Goal: Use online tool/utility: Utilize a website feature to perform a specific function

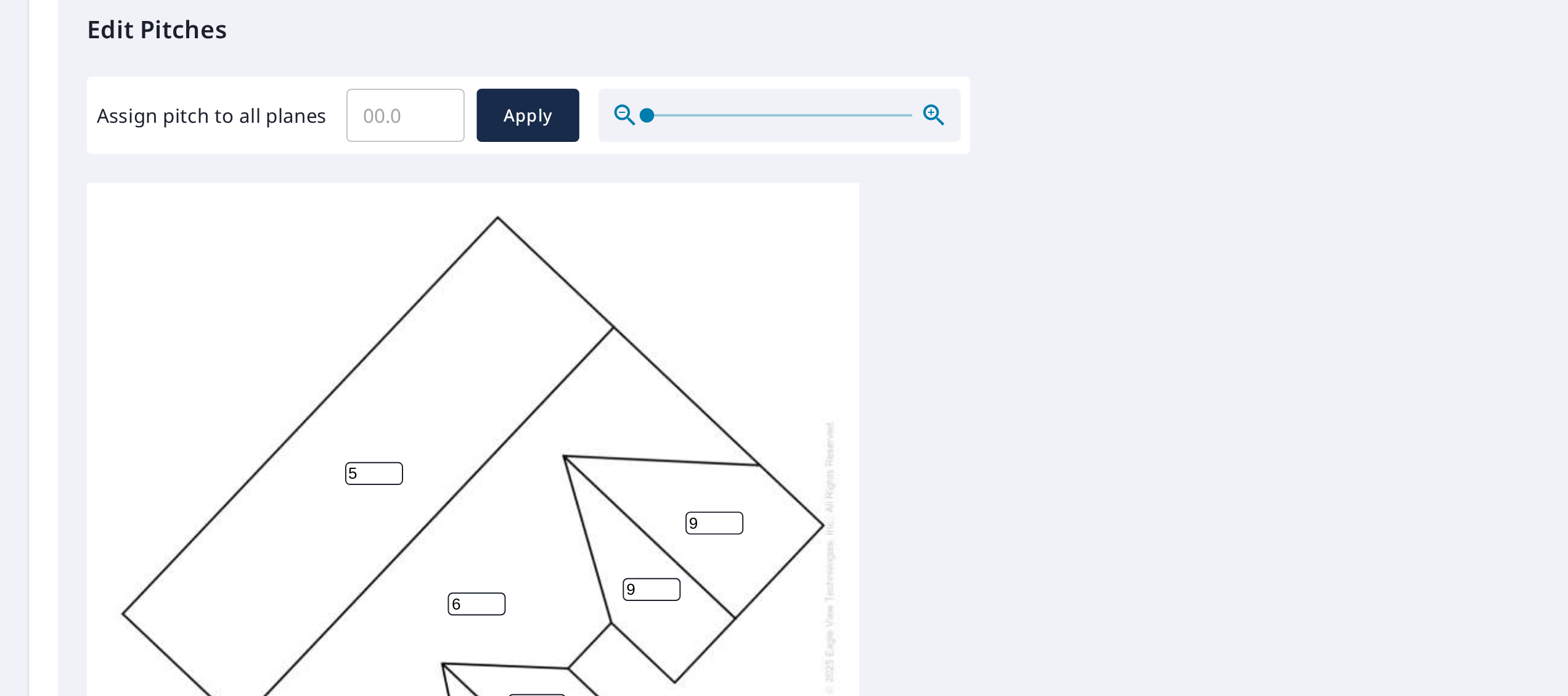
type input "5"
click at [200, 576] on input "5" at bounding box center [191, 582] width 30 height 12
click at [202, 392] on input "Assign pitch to all planes" at bounding box center [207, 399] width 60 height 35
type input "5"
click at [275, 392] on span "Apply" at bounding box center [269, 399] width 33 height 15
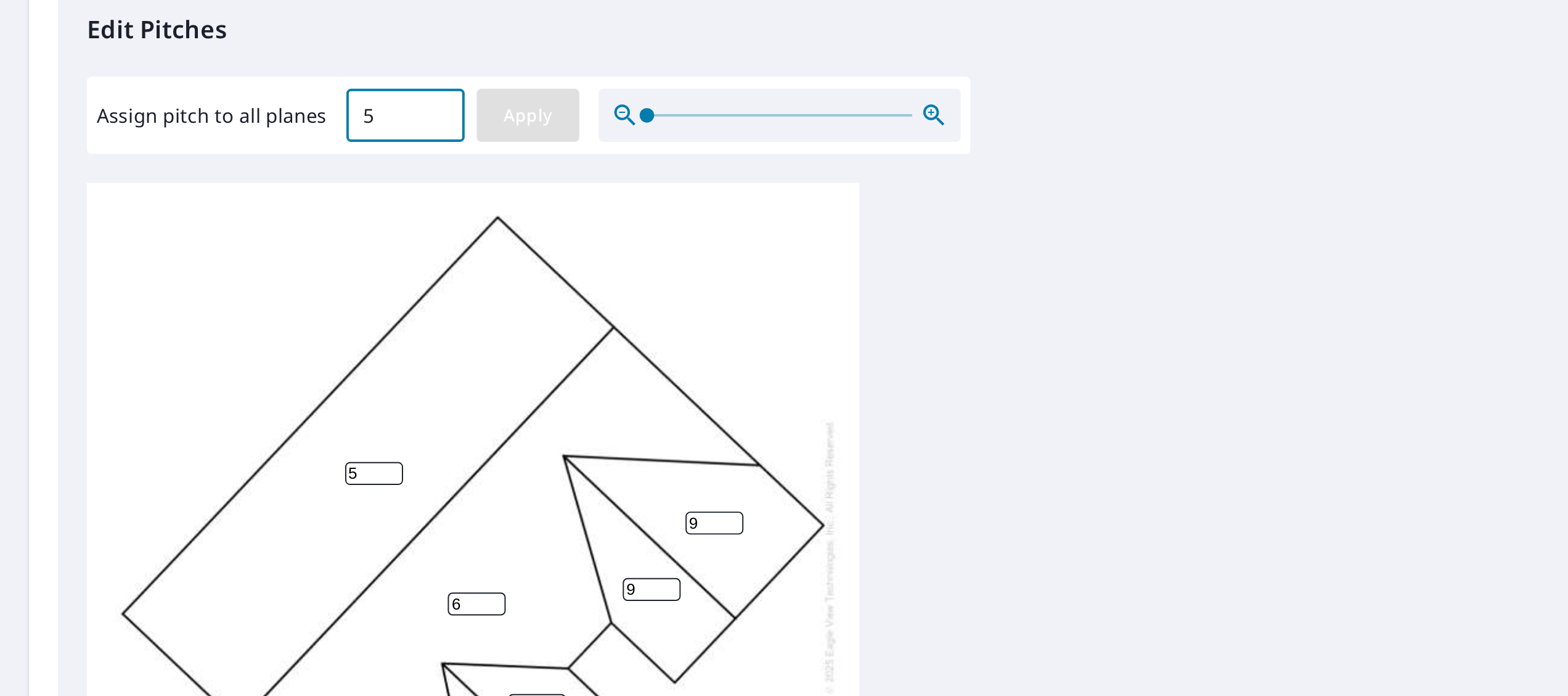
type input "5"
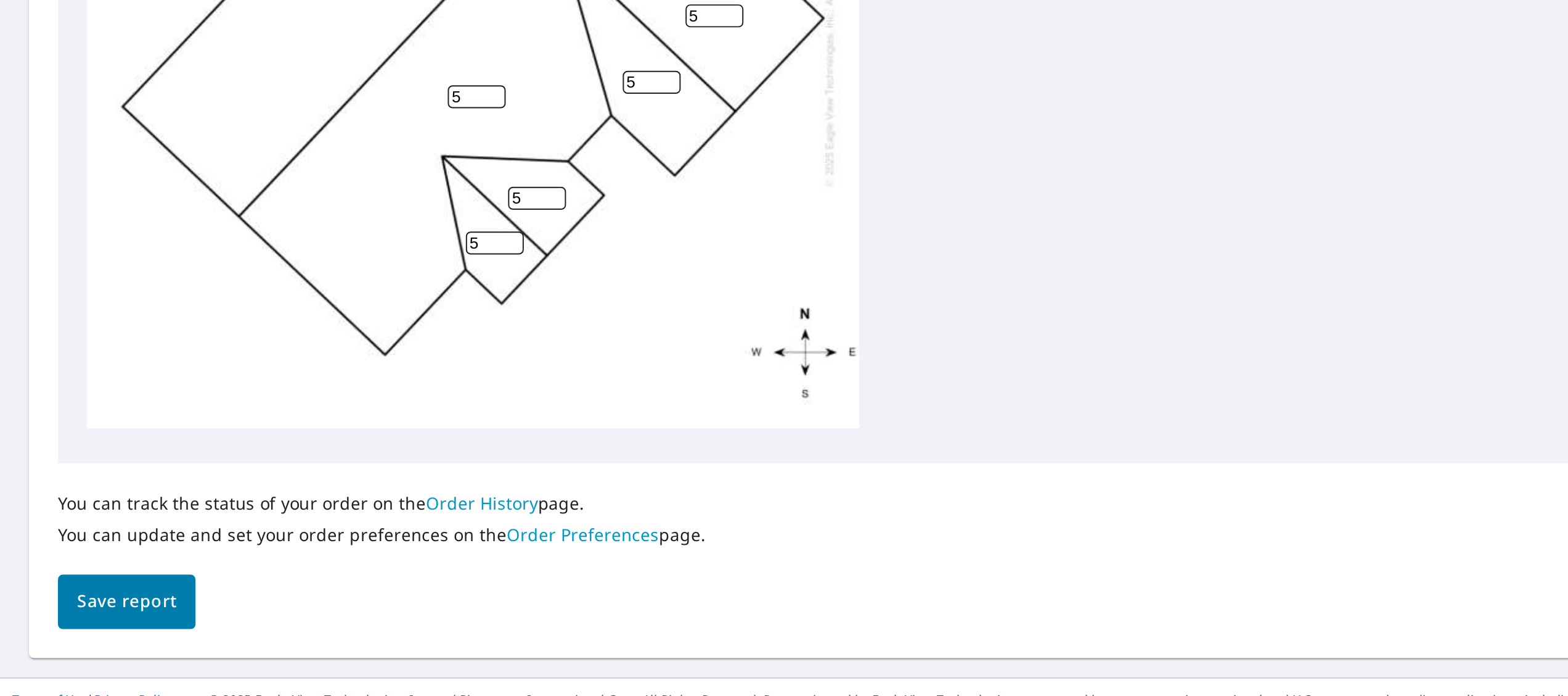
scroll to position [271, 0]
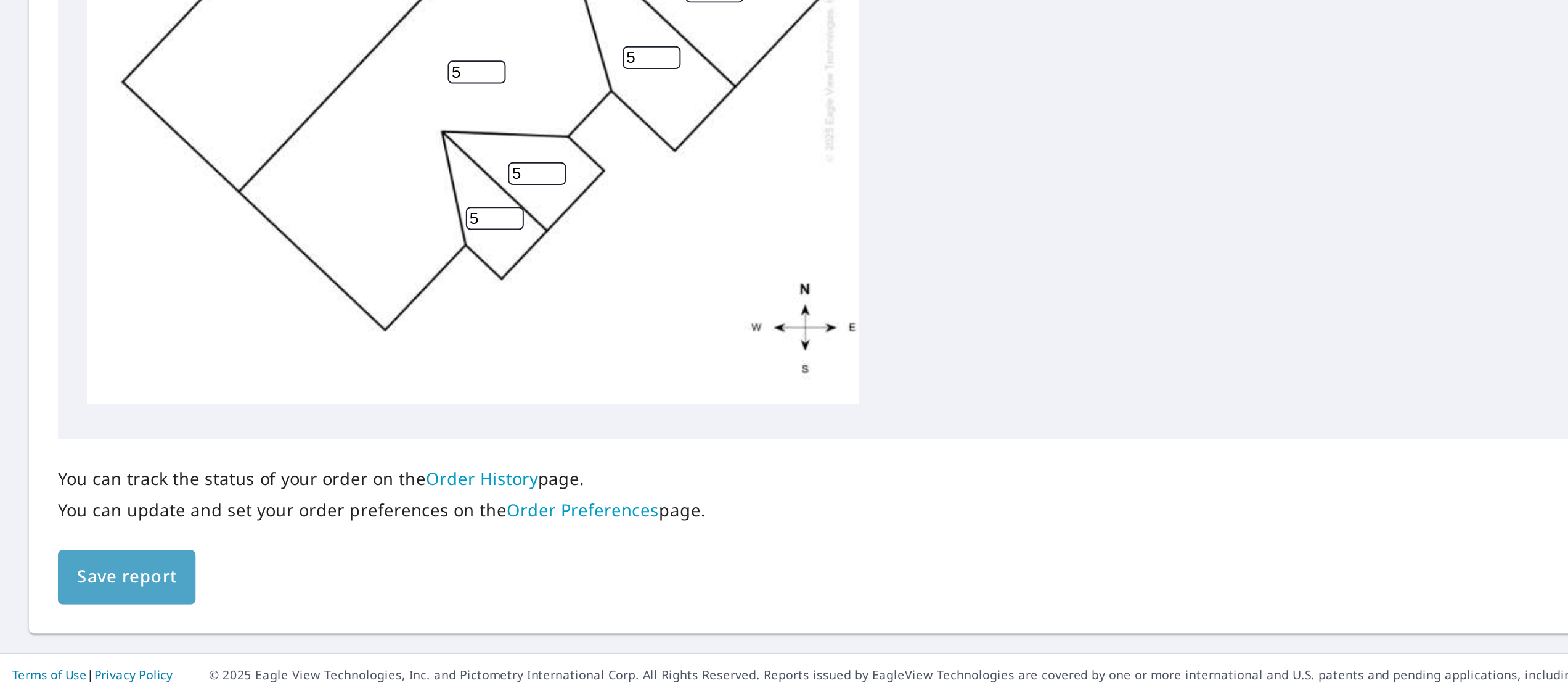
click at [79, 630] on span "Save report" at bounding box center [64, 634] width 51 height 15
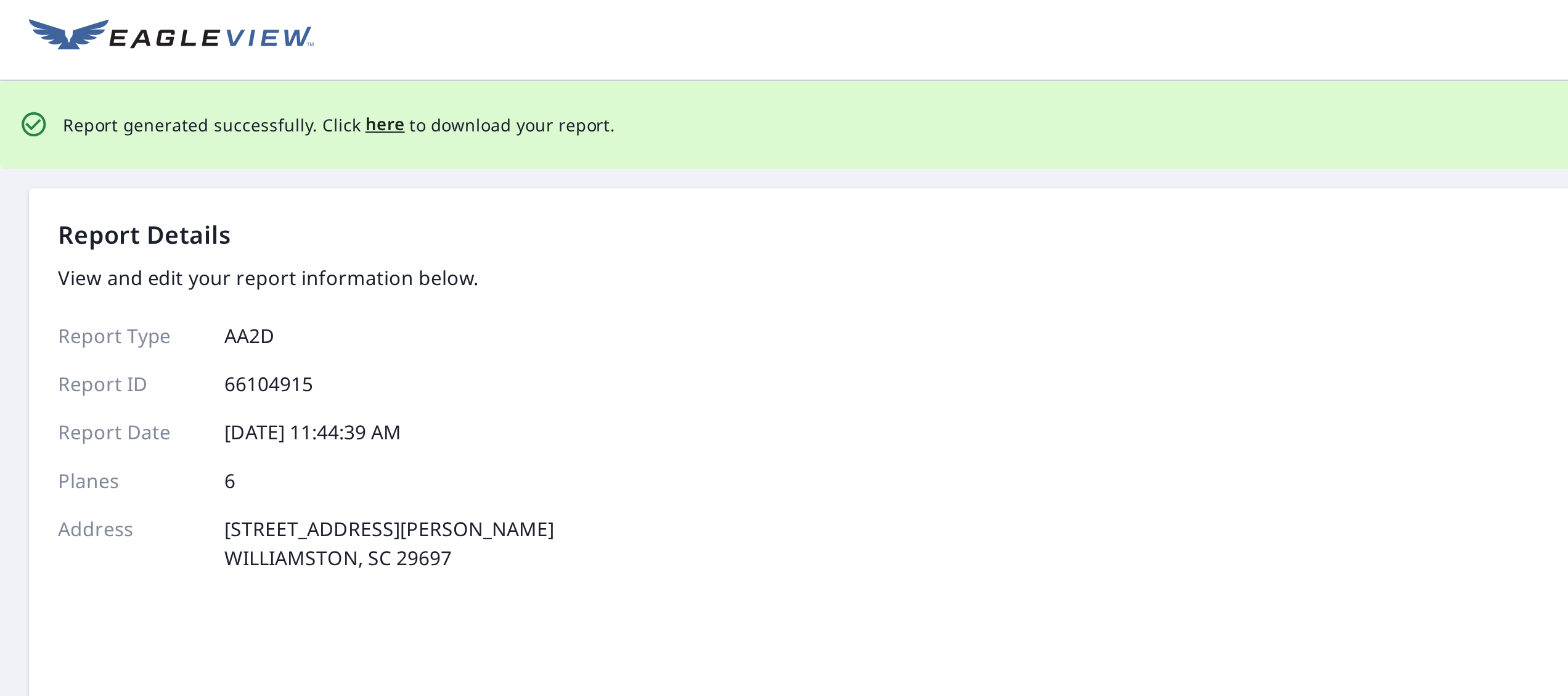
scroll to position [0, 0]
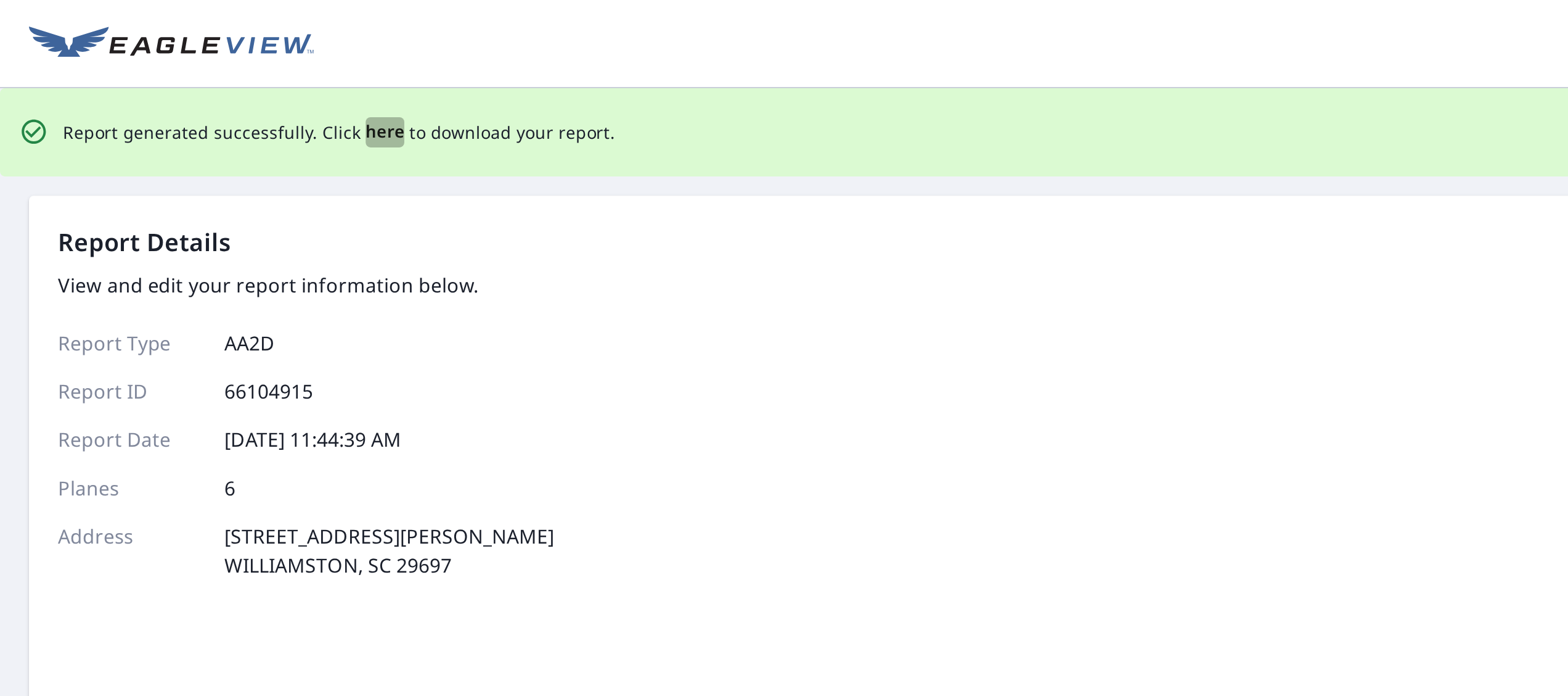
click at [193, 67] on span "here" at bounding box center [197, 67] width 20 height 15
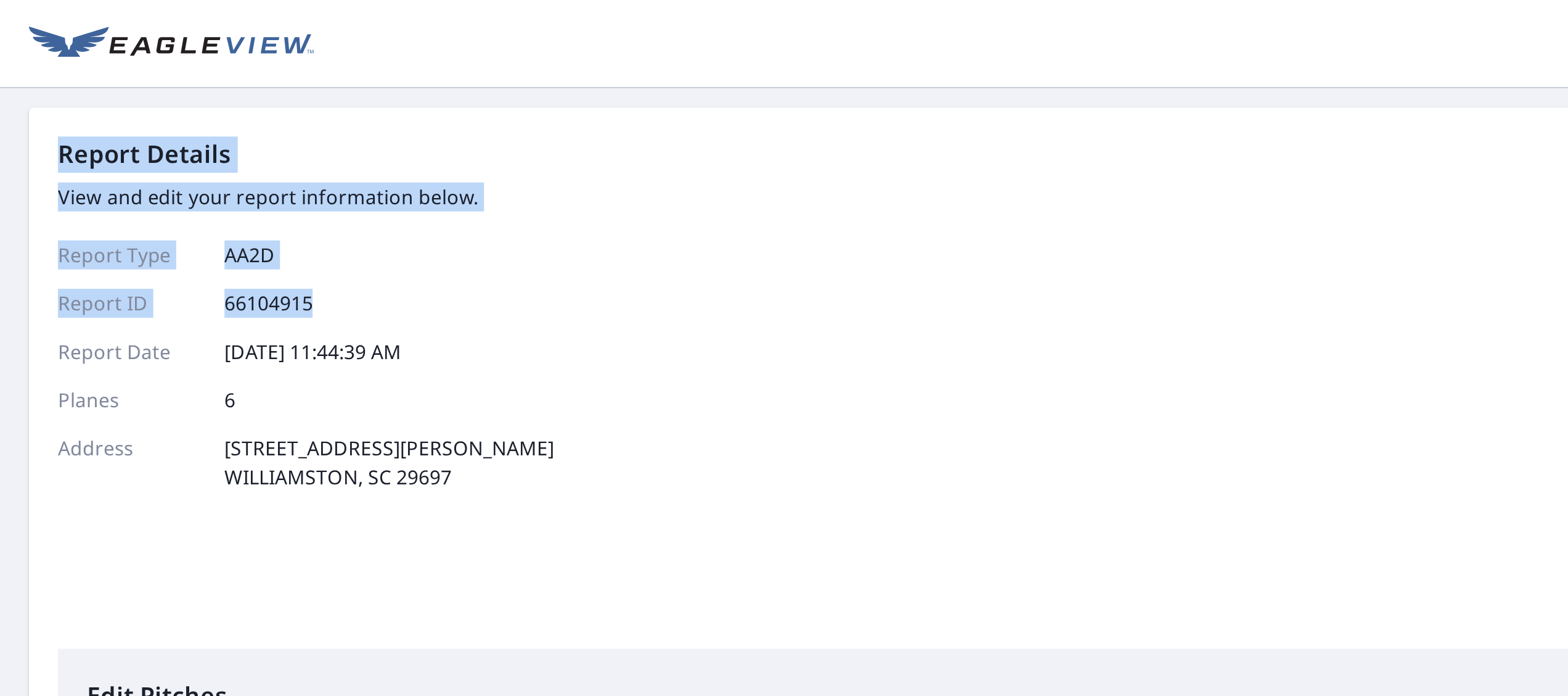
drag, startPoint x: 527, startPoint y: 25, endPoint x: 652, endPoint y: -40, distance: 140.9
click at [652, 0] on html "Dashboard Order History Order Report Details View and edit your report informat…" at bounding box center [784, 348] width 1568 height 696
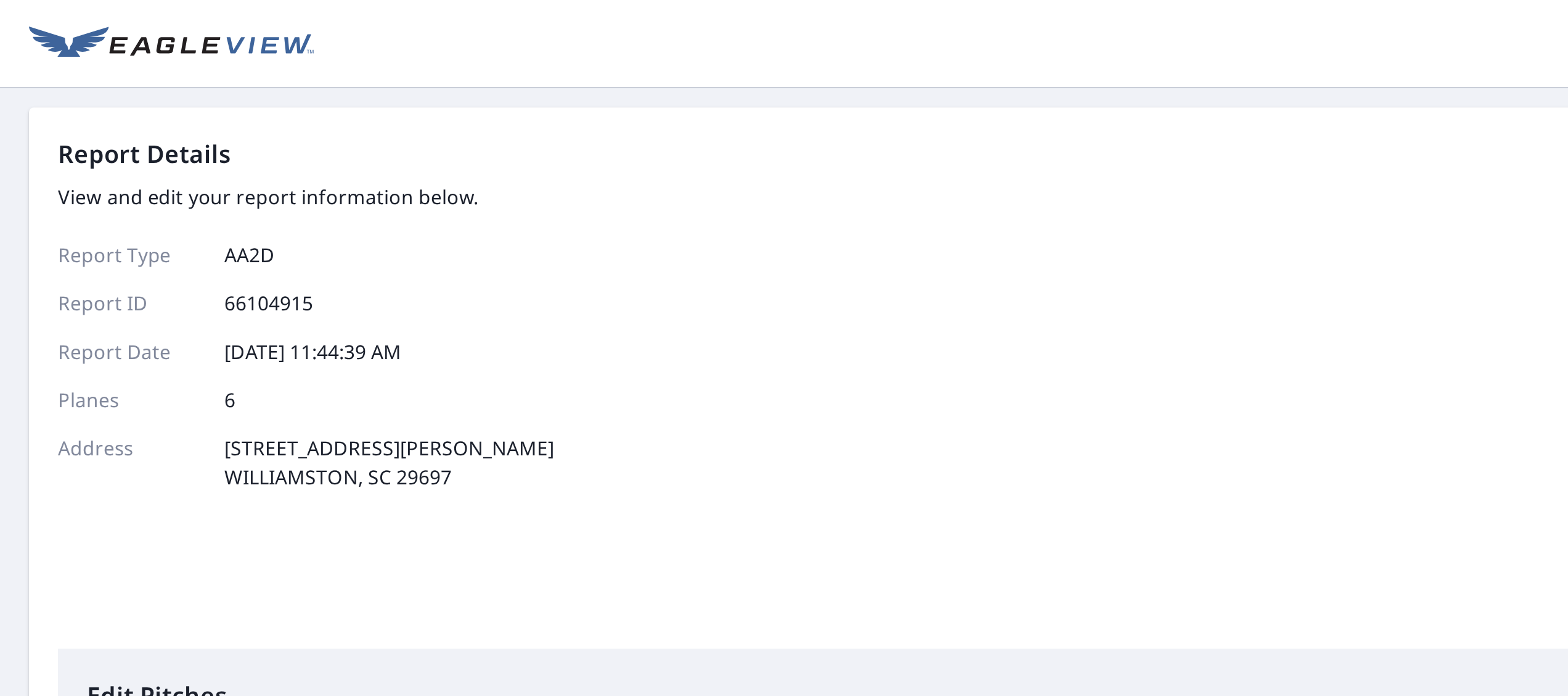
click at [564, 208] on div "Report Details View and edit your report information below. Report Type AA2D Re…" at bounding box center [784, 200] width 1509 height 261
